Goal: Find specific page/section: Find specific page/section

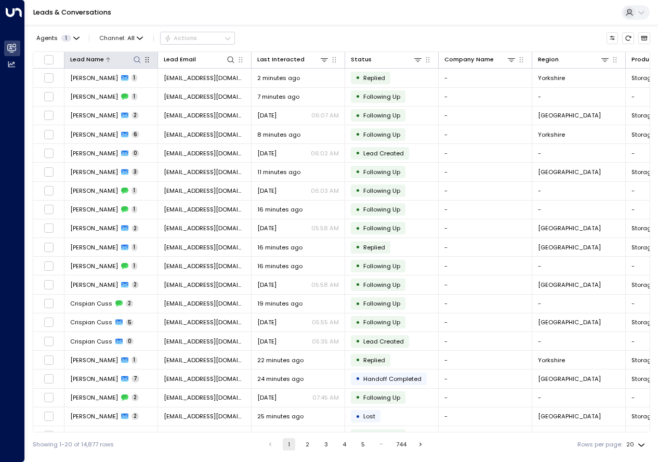
click at [140, 61] on icon at bounding box center [137, 60] width 8 height 8
type input "*********"
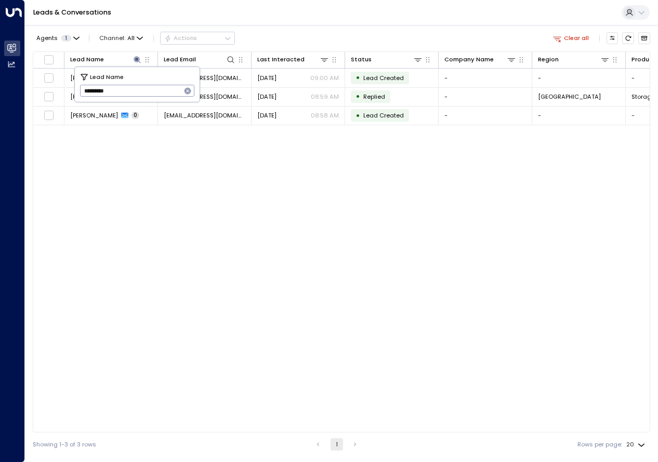
click at [241, 265] on div "Lead Name Lead Email Last Interacted Status Company Name Region Product # of pe…" at bounding box center [342, 241] width 618 height 381
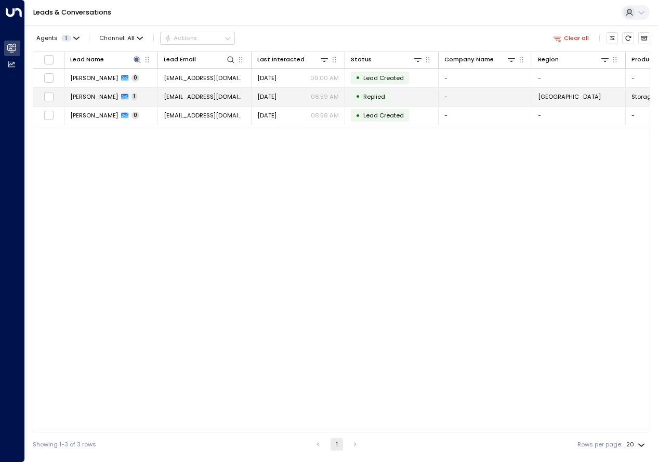
click at [132, 98] on span "1" at bounding box center [135, 96] width 6 height 7
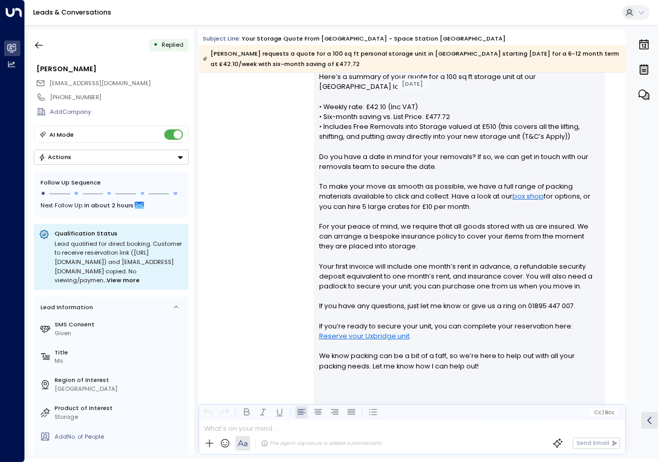
scroll to position [388, 0]
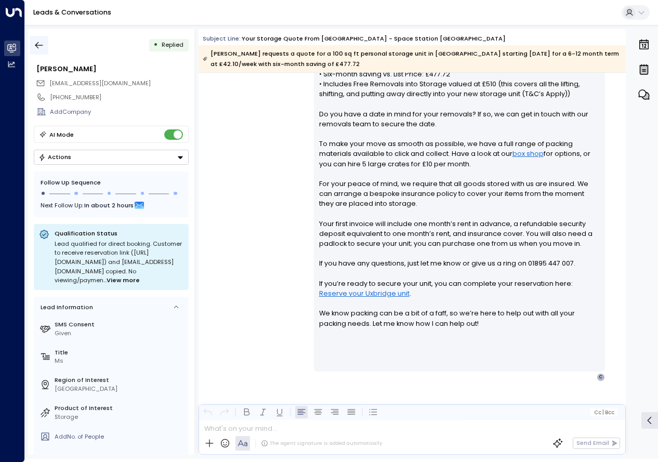
click at [33, 43] on button "button" at bounding box center [39, 45] width 19 height 19
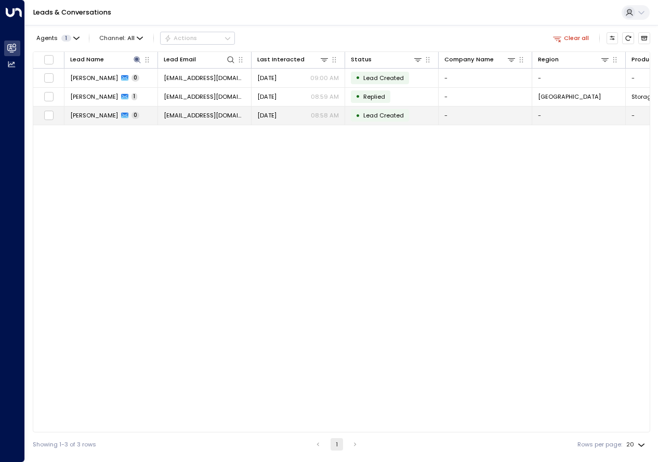
click at [121, 119] on icon at bounding box center [124, 115] width 7 height 7
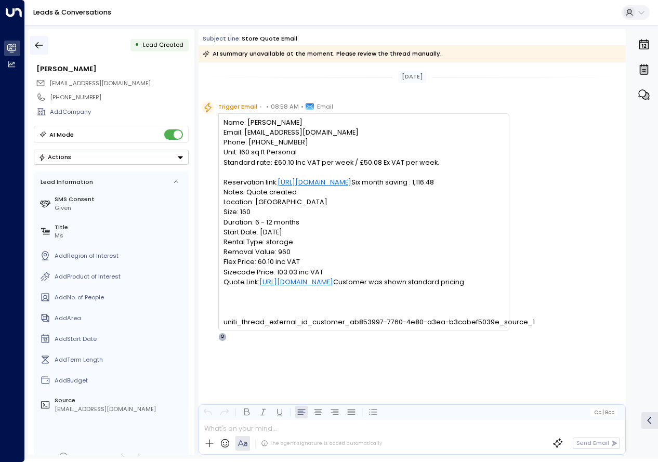
click at [42, 48] on icon "button" at bounding box center [39, 45] width 10 height 10
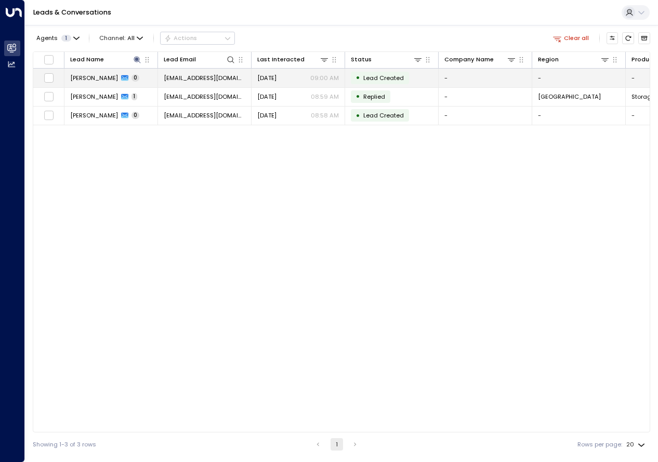
click at [121, 76] on icon at bounding box center [124, 78] width 7 height 6
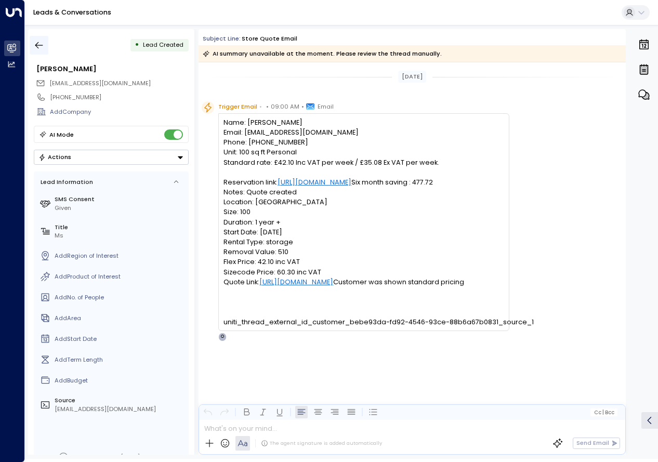
click at [44, 48] on icon "button" at bounding box center [39, 45] width 10 height 10
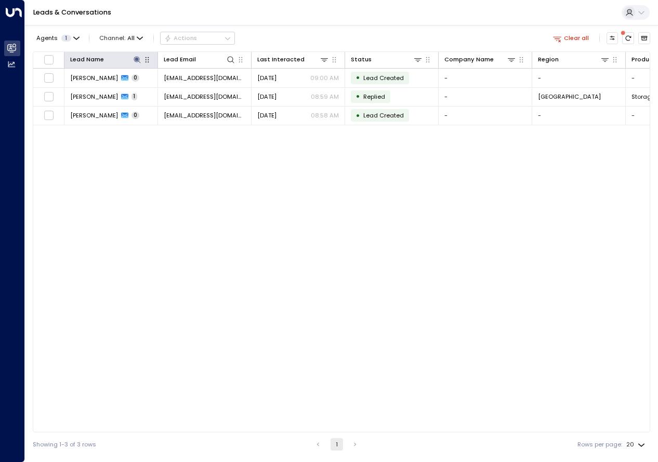
click at [138, 55] on div "Lead Name" at bounding box center [111, 60] width 82 height 10
click at [136, 58] on icon at bounding box center [137, 59] width 7 height 7
type input "**********"
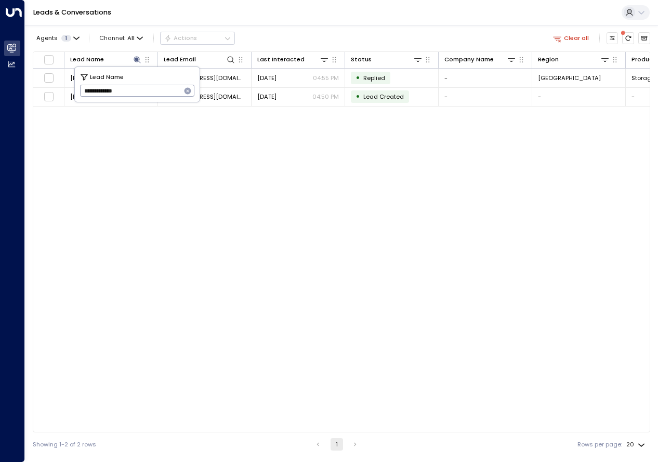
click at [261, 155] on div "Lead Name Lead Email Last Interacted Status Company Name Region Product # of pe…" at bounding box center [342, 241] width 618 height 381
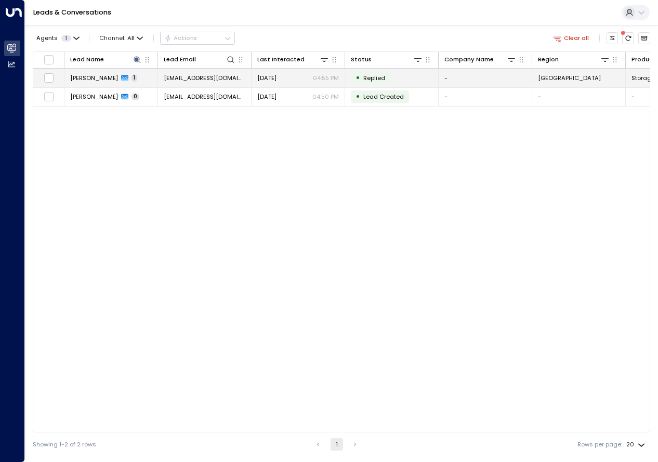
click at [100, 80] on span "[PERSON_NAME]" at bounding box center [94, 78] width 48 height 8
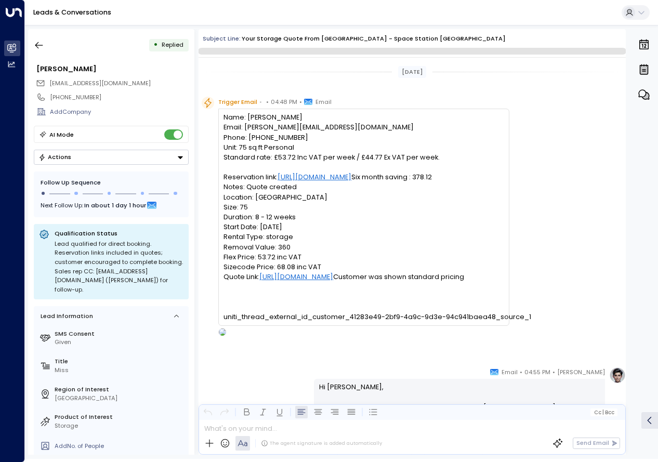
scroll to position [224, 0]
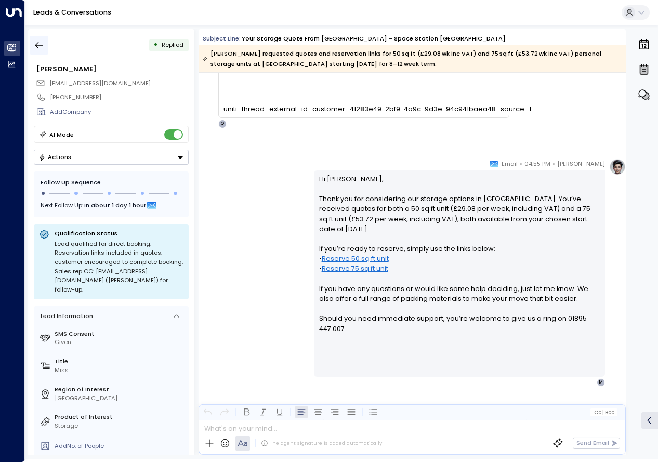
click at [33, 47] on button "button" at bounding box center [39, 45] width 19 height 19
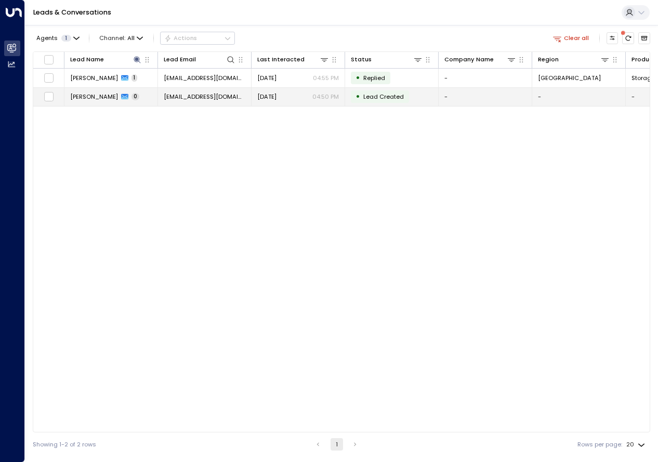
click at [121, 100] on icon at bounding box center [124, 96] width 7 height 7
